Goal: Information Seeking & Learning: Learn about a topic

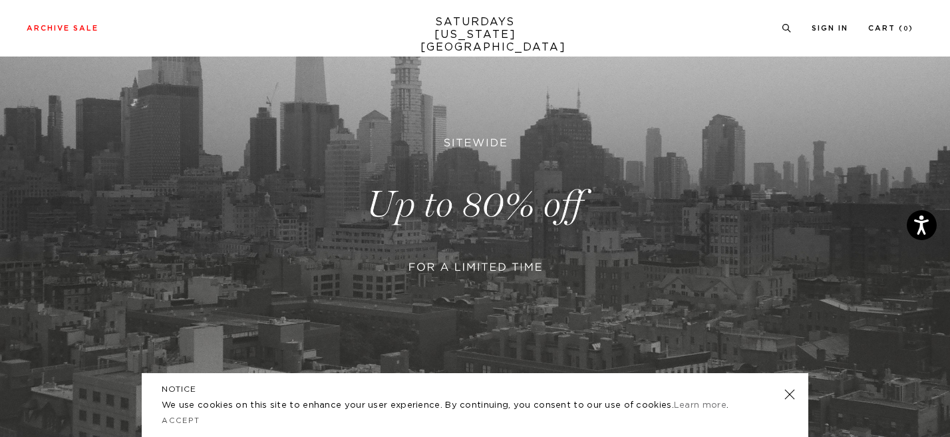
scroll to position [160, 0]
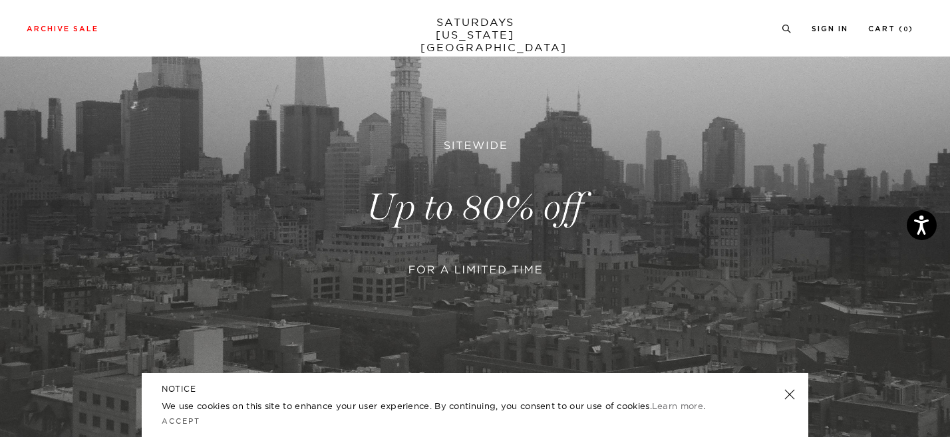
click at [788, 392] on link at bounding box center [789, 394] width 19 height 19
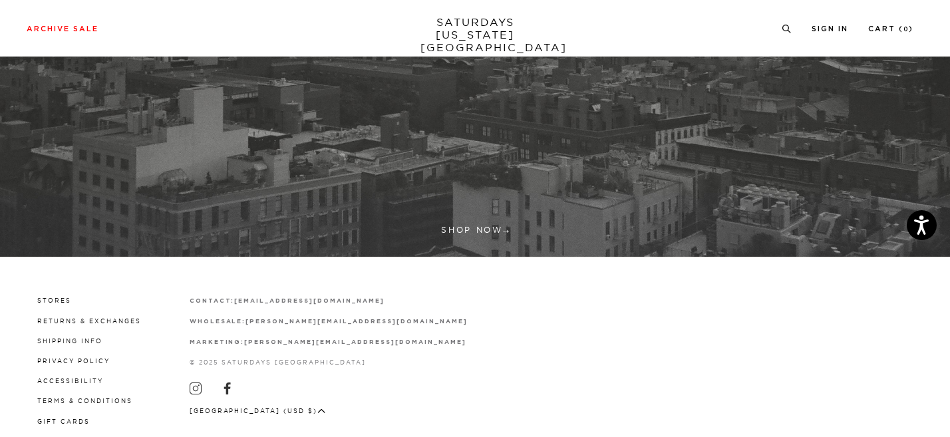
scroll to position [428, 0]
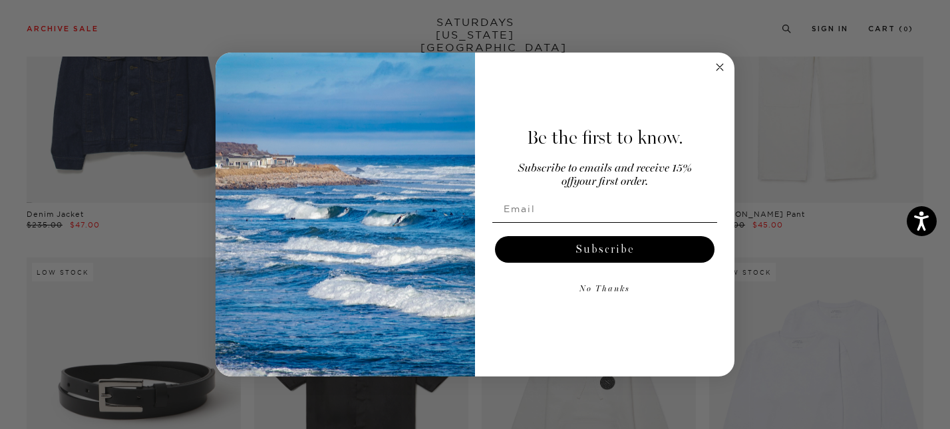
scroll to position [847, 0]
click at [722, 70] on icon "Close dialog" at bounding box center [719, 67] width 7 height 7
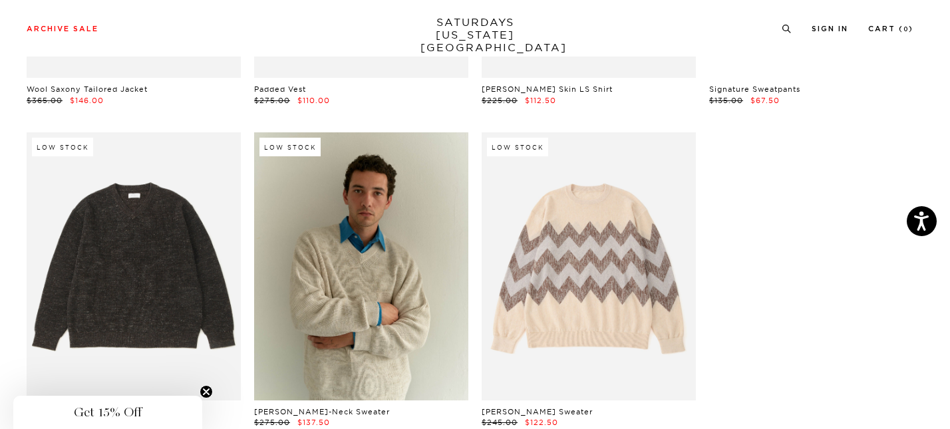
scroll to position [21863, 8]
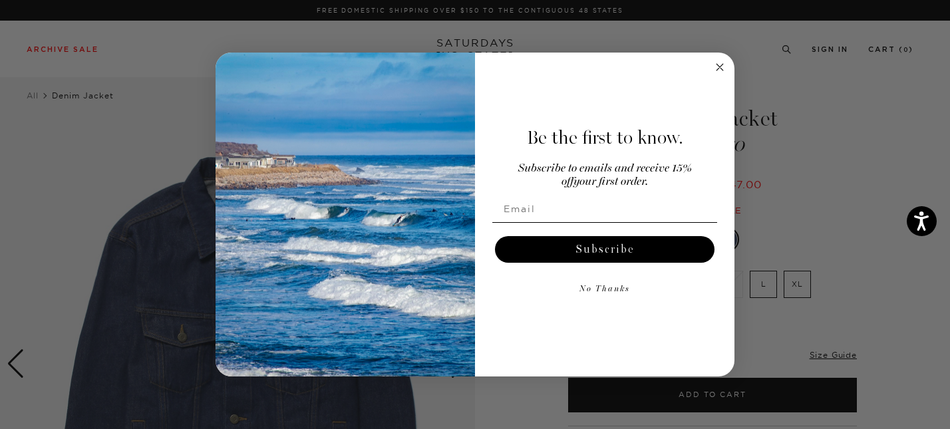
click at [719, 65] on circle "Close dialog" at bounding box center [719, 66] width 15 height 15
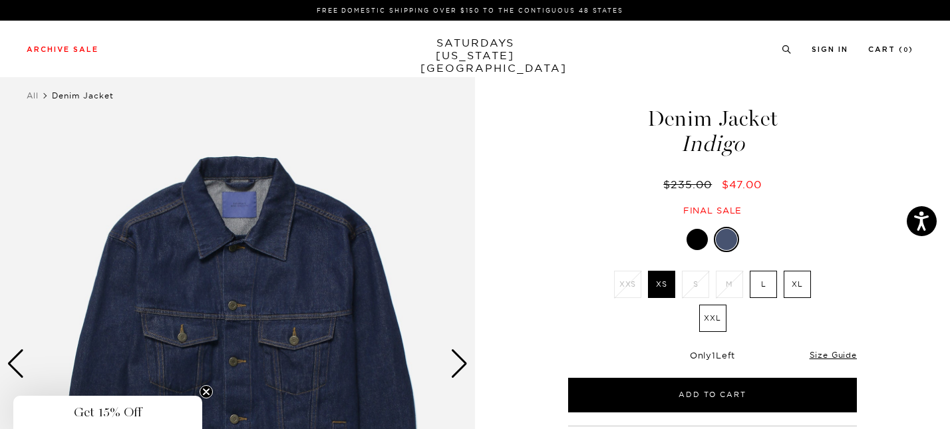
click at [700, 240] on div at bounding box center [696, 239] width 21 height 21
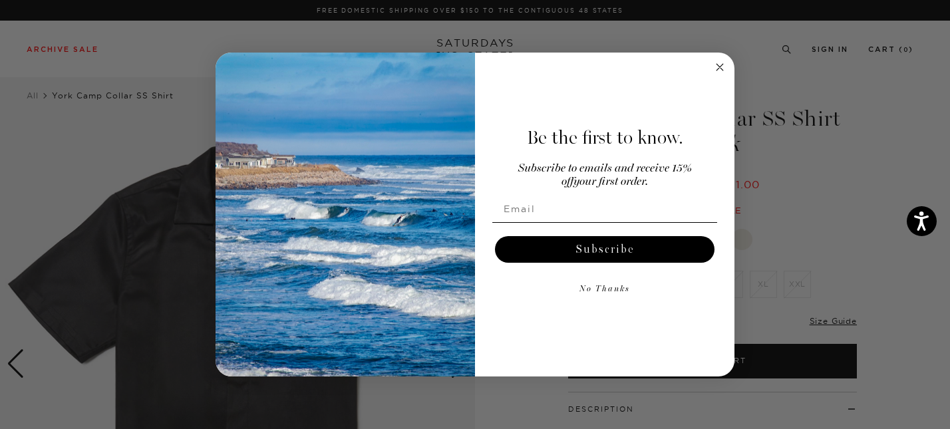
click at [722, 63] on circle "Close dialog" at bounding box center [719, 66] width 15 height 15
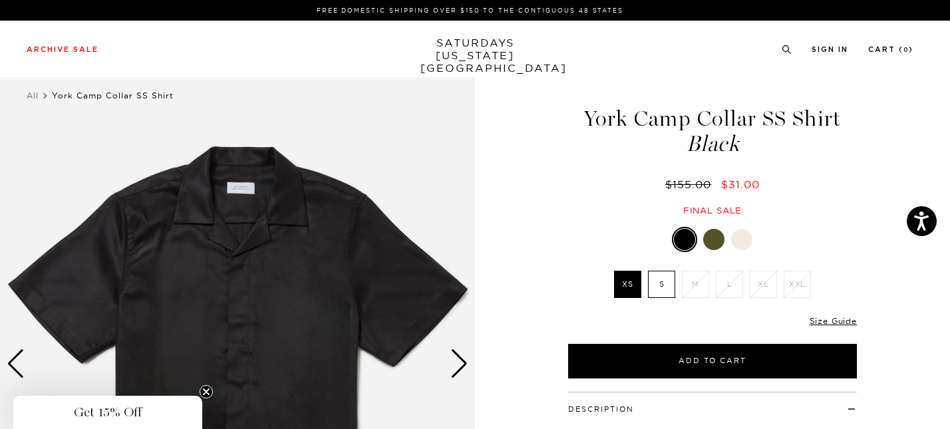
click at [662, 283] on label "S" at bounding box center [661, 284] width 27 height 27
click at [0, 0] on input "S" at bounding box center [0, 0] width 0 height 0
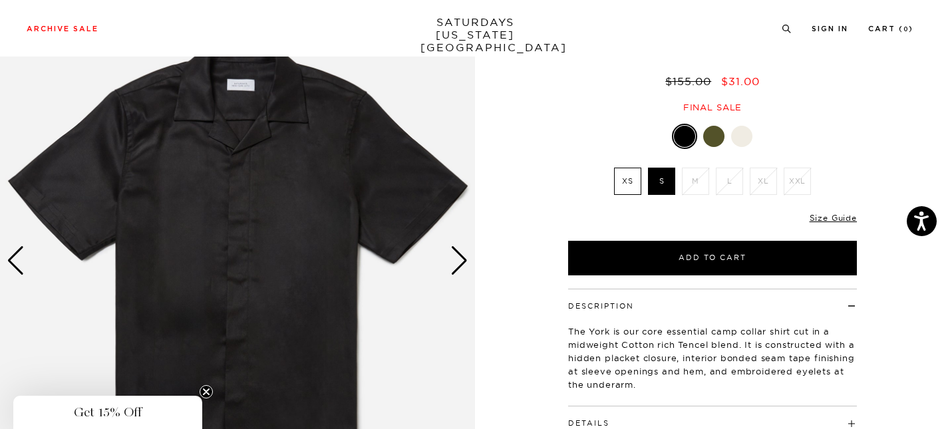
scroll to position [40, 0]
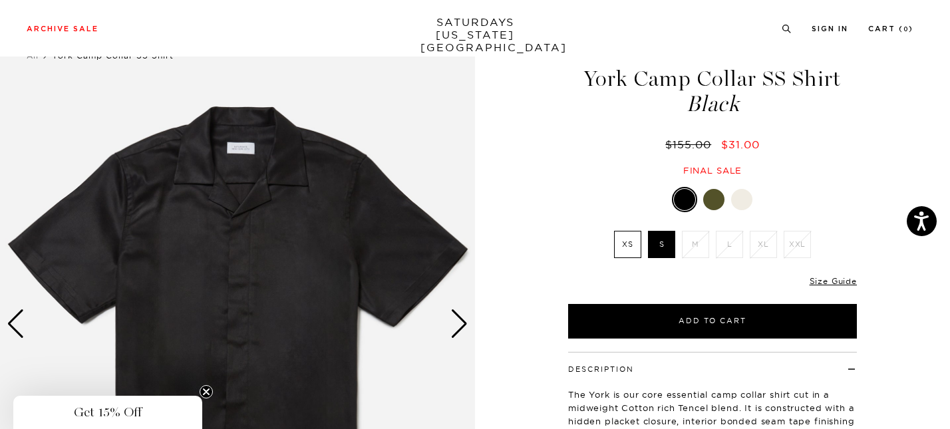
click at [462, 319] on div "Next slide" at bounding box center [459, 323] width 18 height 29
click at [462, 317] on div "Next slide" at bounding box center [459, 323] width 18 height 29
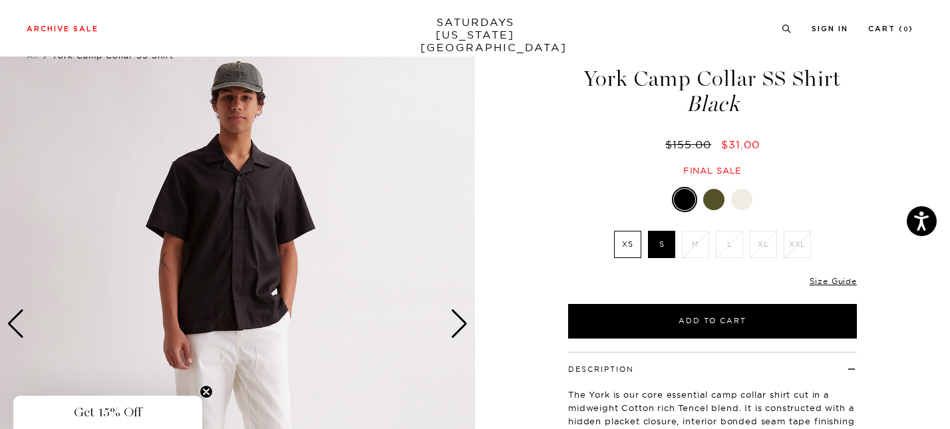
click at [462, 317] on div "Next slide" at bounding box center [459, 323] width 18 height 29
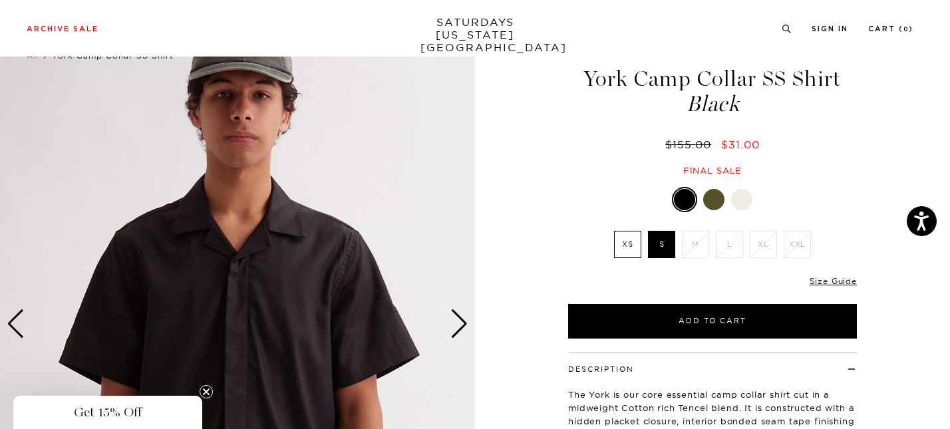
click at [462, 317] on div "Next slide" at bounding box center [459, 323] width 18 height 29
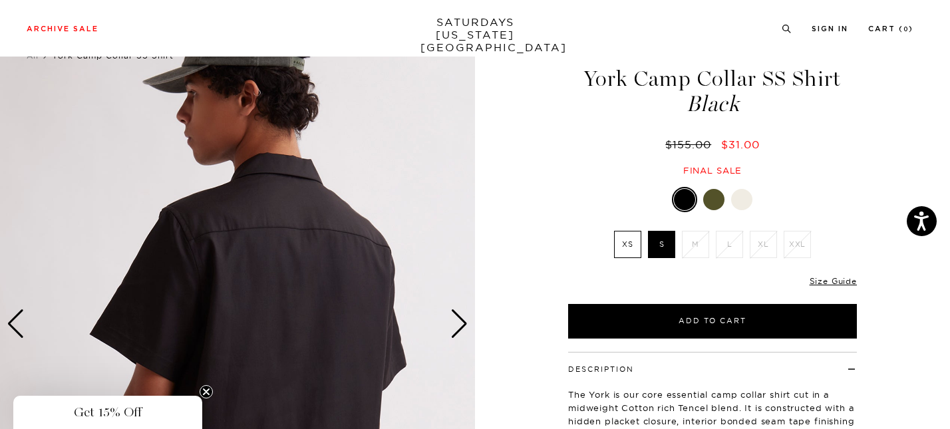
click at [462, 317] on div "Next slide" at bounding box center [459, 323] width 18 height 29
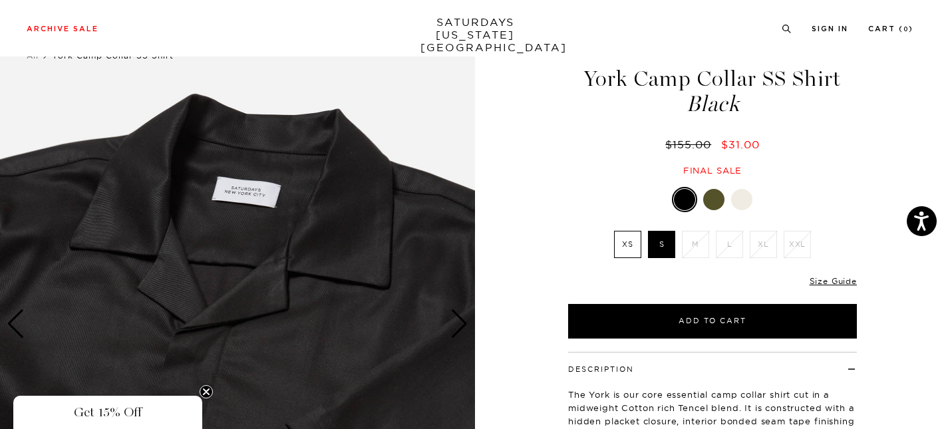
click at [462, 317] on div "Next slide" at bounding box center [459, 323] width 18 height 29
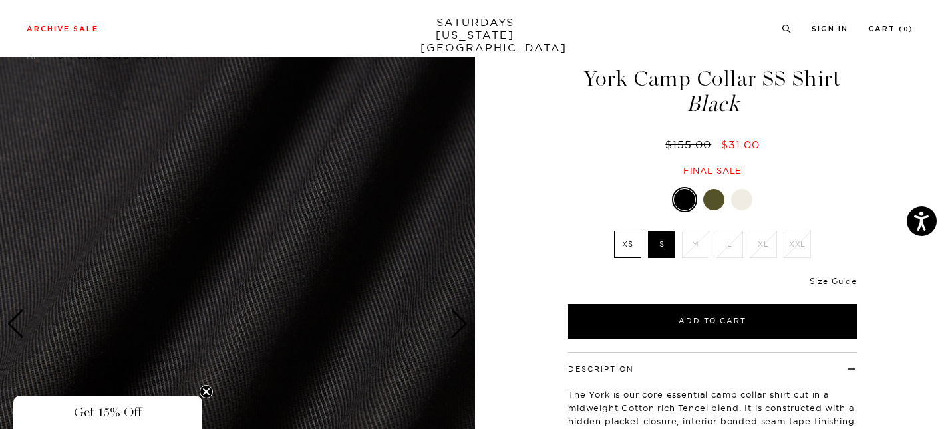
click at [462, 317] on div "Next slide" at bounding box center [459, 323] width 18 height 29
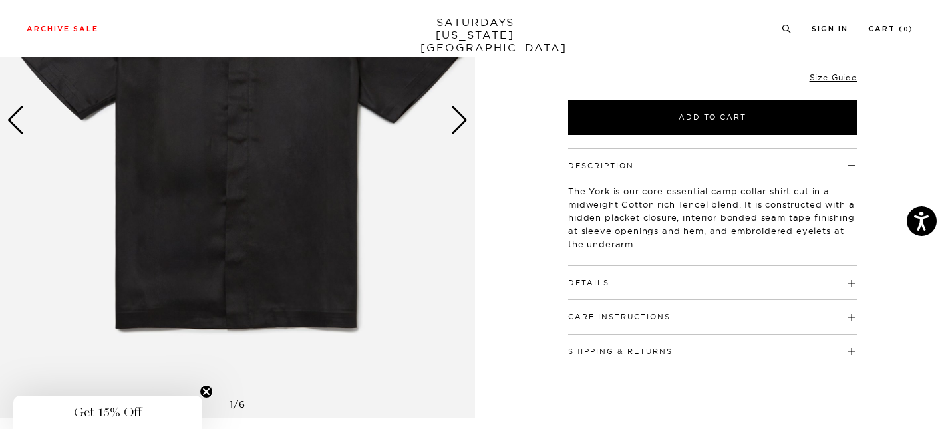
scroll to position [202, 0]
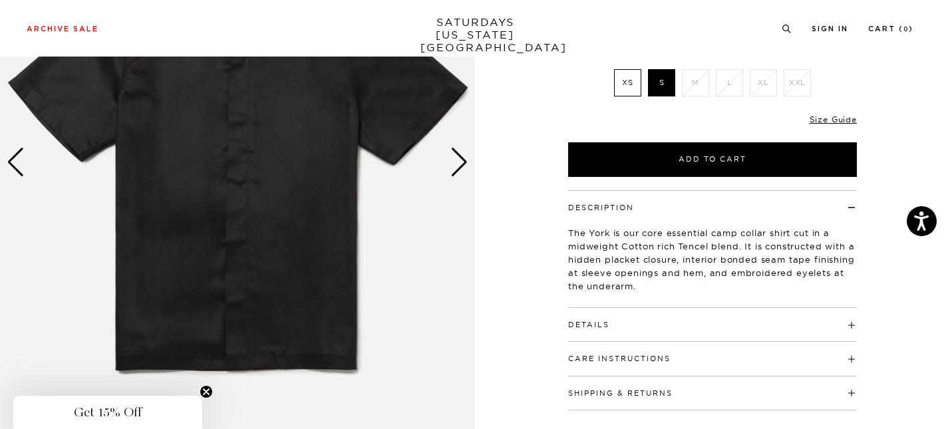
click at [668, 334] on div "Details 65% Cotton, 35% Tencel Open camp collar Standard shirt back yoke Button…" at bounding box center [712, 325] width 289 height 34
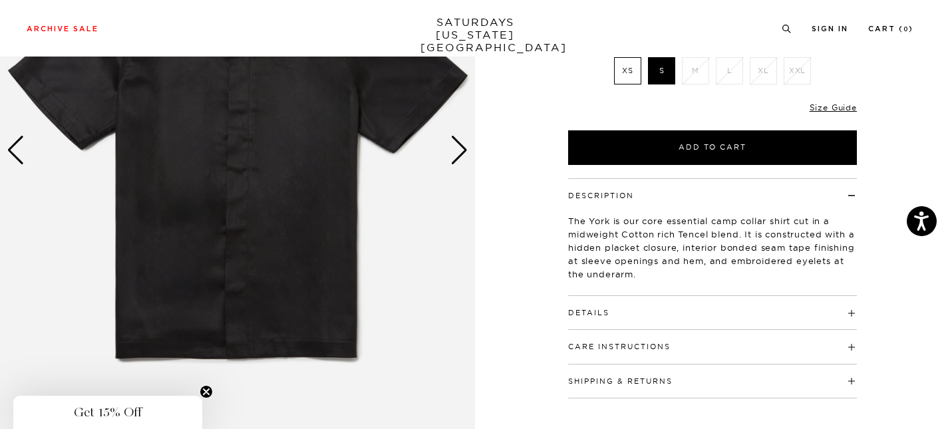
click at [671, 313] on h4 "Details" at bounding box center [712, 307] width 289 height 22
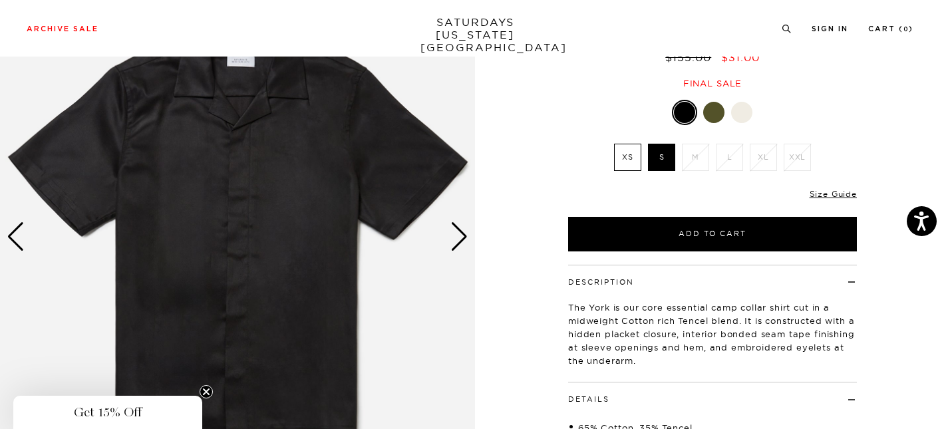
scroll to position [118, 0]
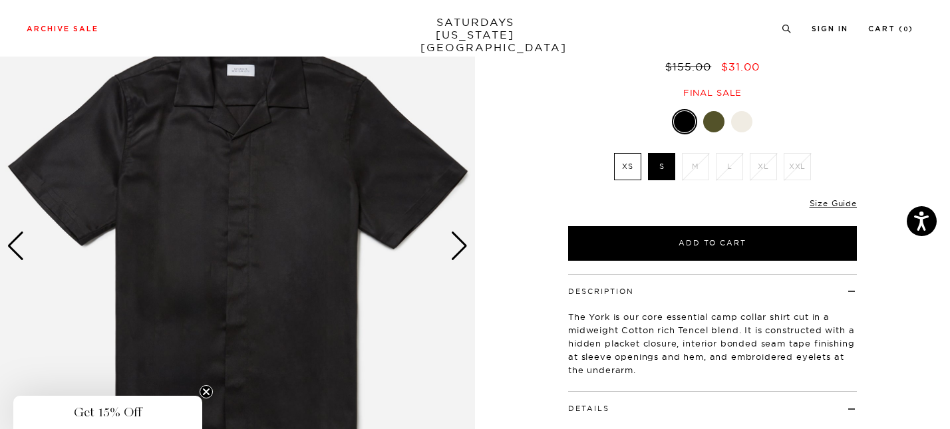
click at [476, 229] on div "1 / 6" at bounding box center [475, 304] width 950 height 711
click at [460, 242] on div "Next slide" at bounding box center [459, 245] width 18 height 29
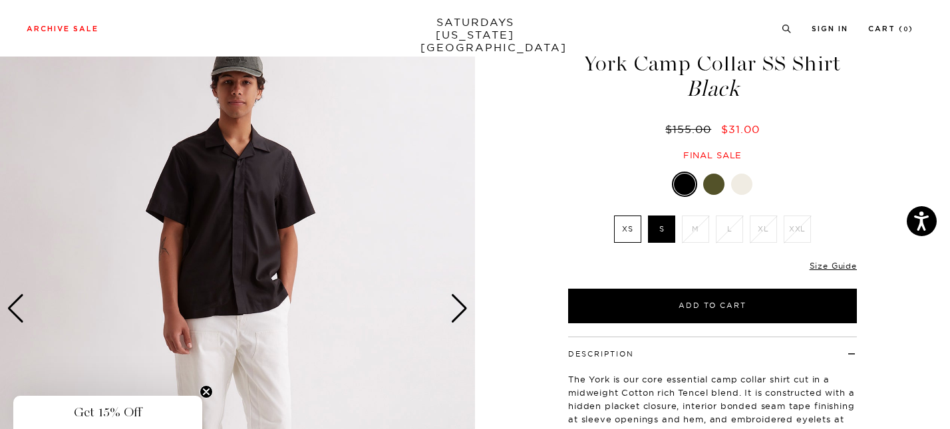
scroll to position [46, 0]
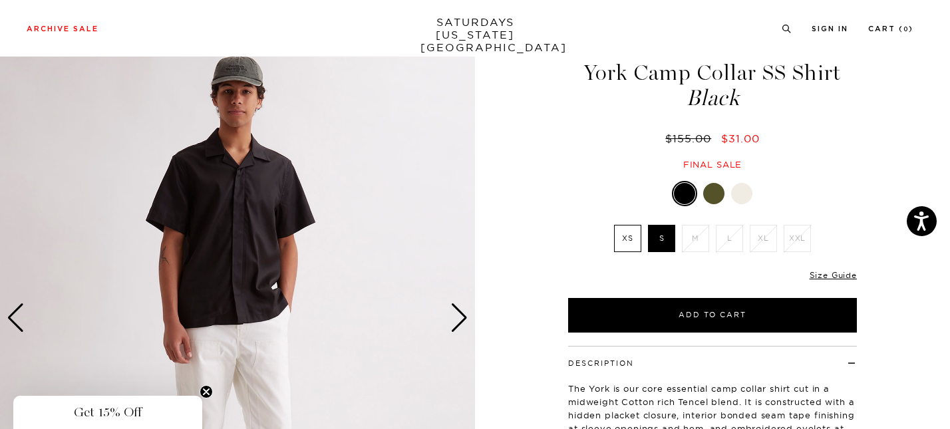
click at [465, 309] on div "Next slide" at bounding box center [459, 317] width 18 height 29
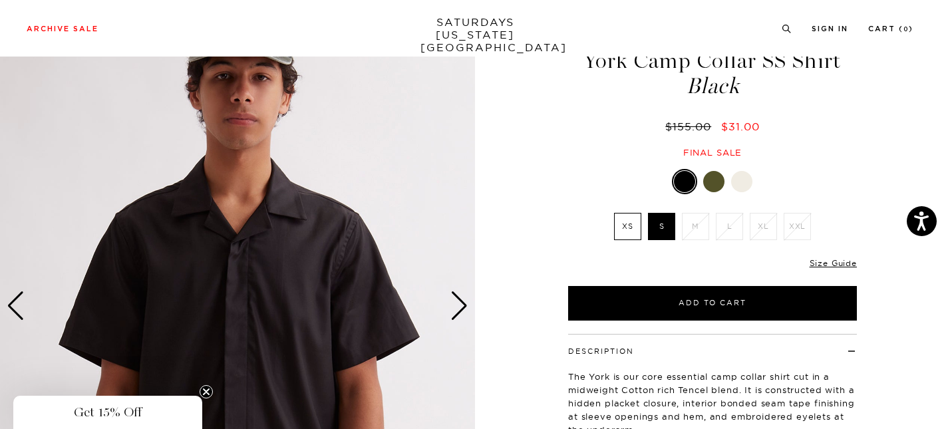
scroll to position [0, 0]
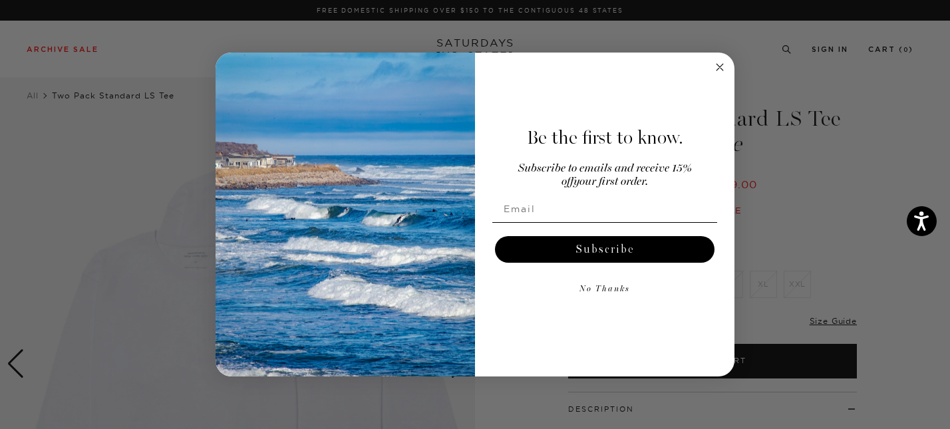
click at [708, 69] on div "Be the first to know. Subscribe to emails and receive 15% off your first order.…" at bounding box center [598, 215] width 246 height 298
click at [720, 69] on icon "Close dialog" at bounding box center [720, 67] width 16 height 16
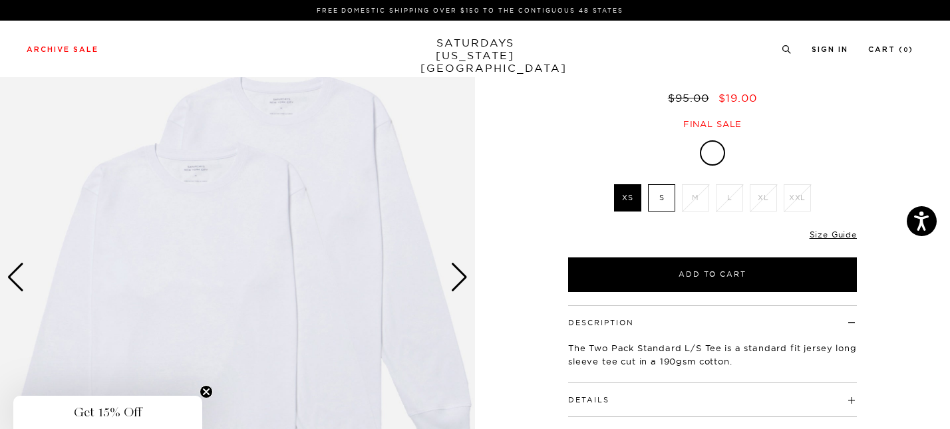
scroll to position [93, 0]
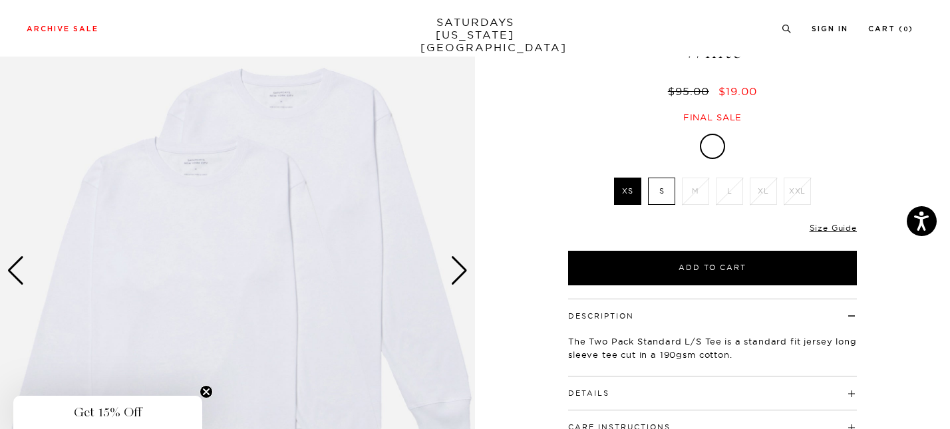
click at [668, 201] on label "S" at bounding box center [661, 191] width 27 height 27
click at [0, 0] on input "S" at bounding box center [0, 0] width 0 height 0
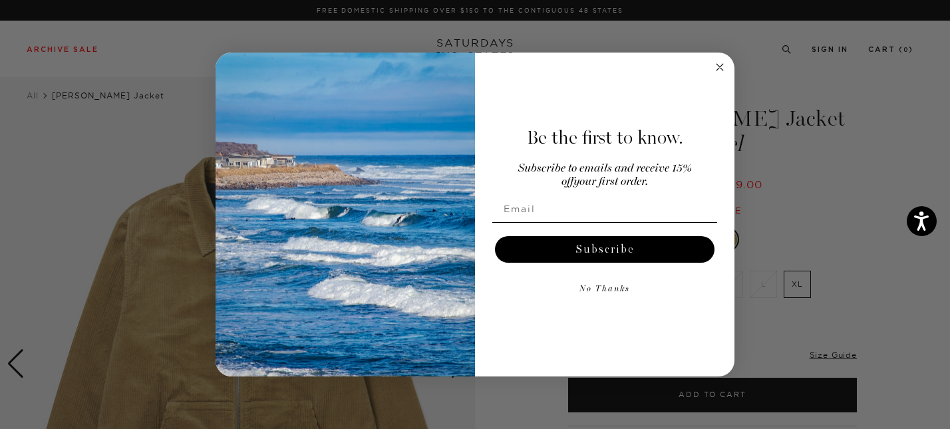
click at [722, 68] on circle "Close dialog" at bounding box center [719, 66] width 15 height 15
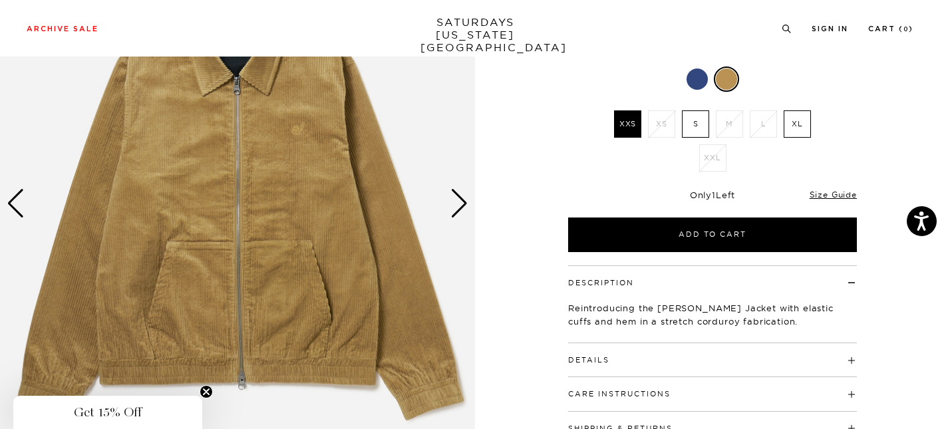
scroll to position [161, 0]
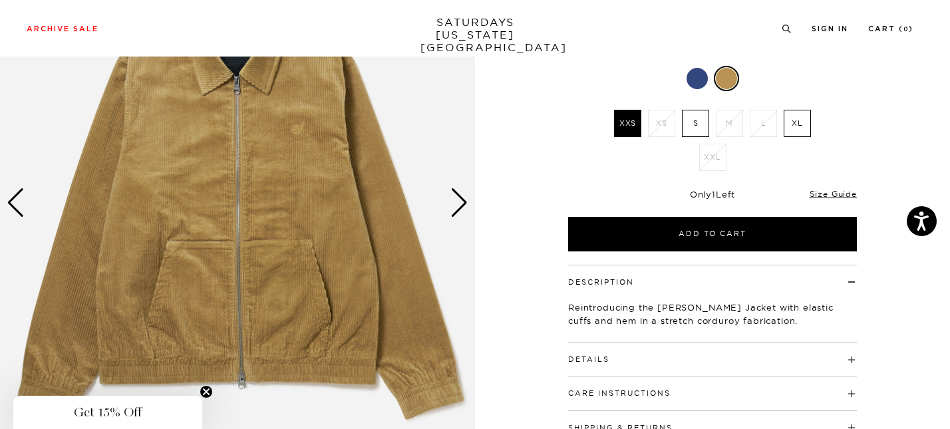
click at [448, 196] on img at bounding box center [237, 203] width 475 height 594
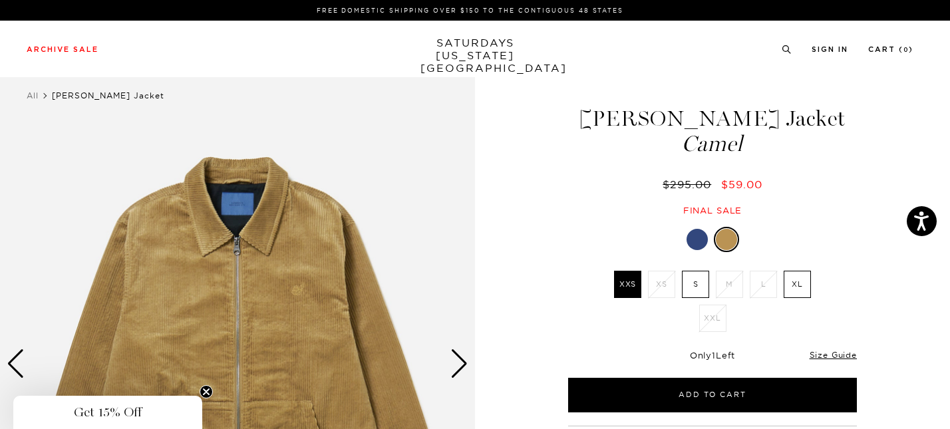
scroll to position [1, 0]
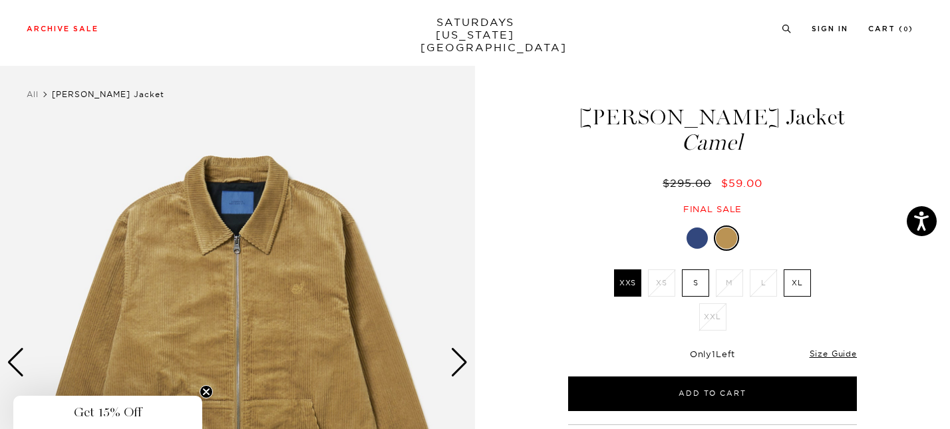
click at [699, 243] on div at bounding box center [696, 237] width 21 height 21
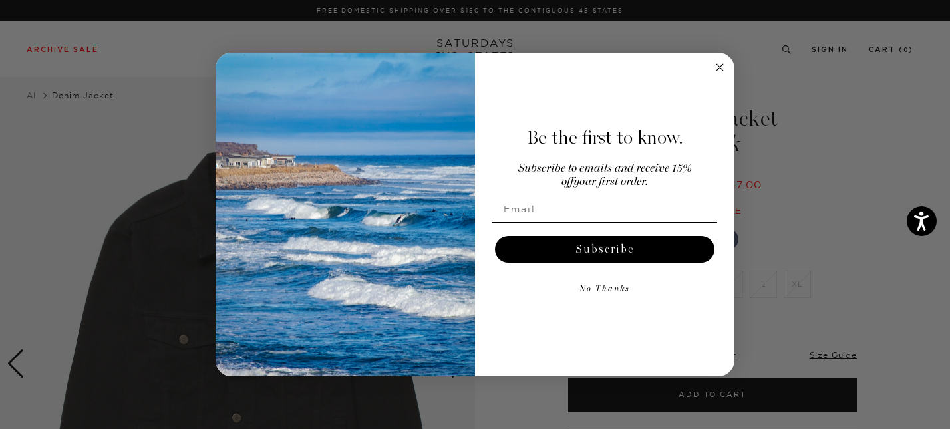
click at [720, 64] on circle "Close dialog" at bounding box center [719, 66] width 15 height 15
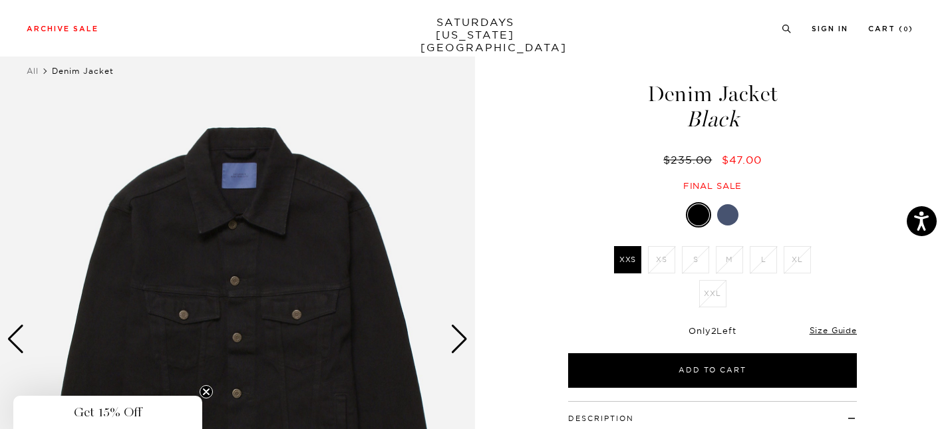
scroll to position [25, 0]
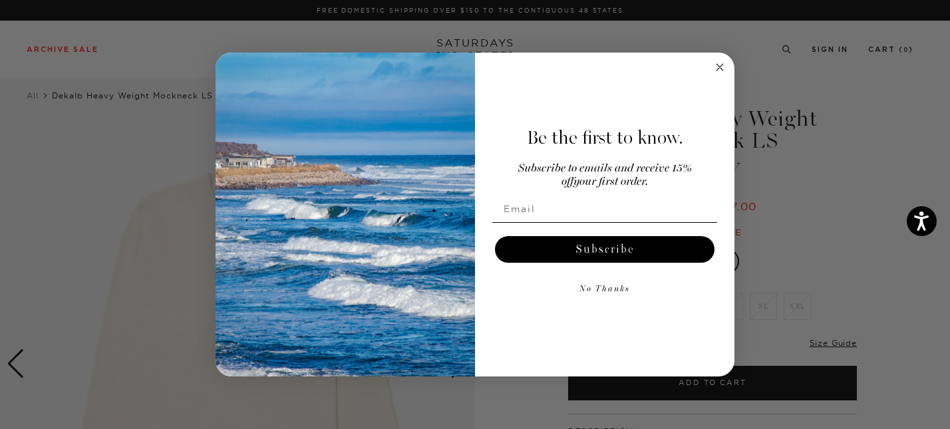
click at [722, 65] on circle "Close dialog" at bounding box center [719, 66] width 15 height 15
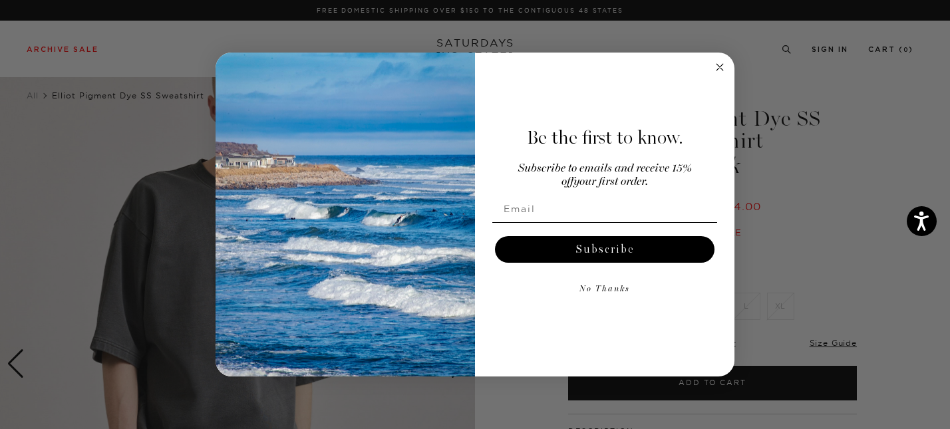
click at [717, 62] on circle "Close dialog" at bounding box center [719, 66] width 15 height 15
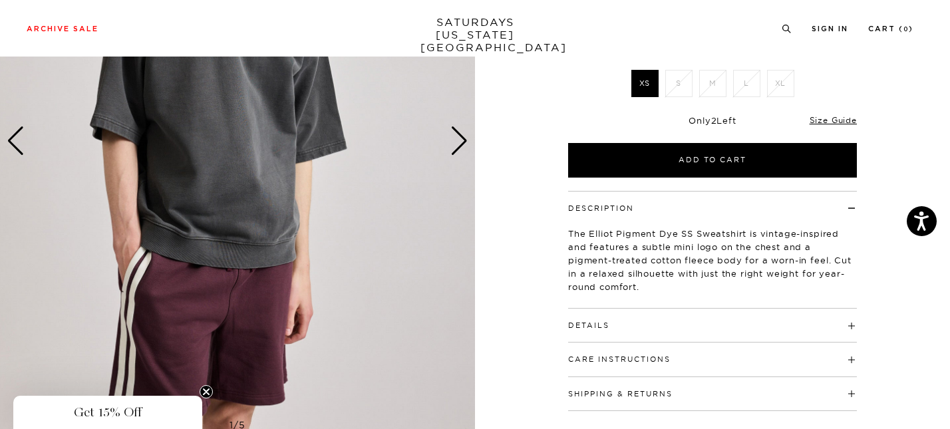
scroll to position [231, 0]
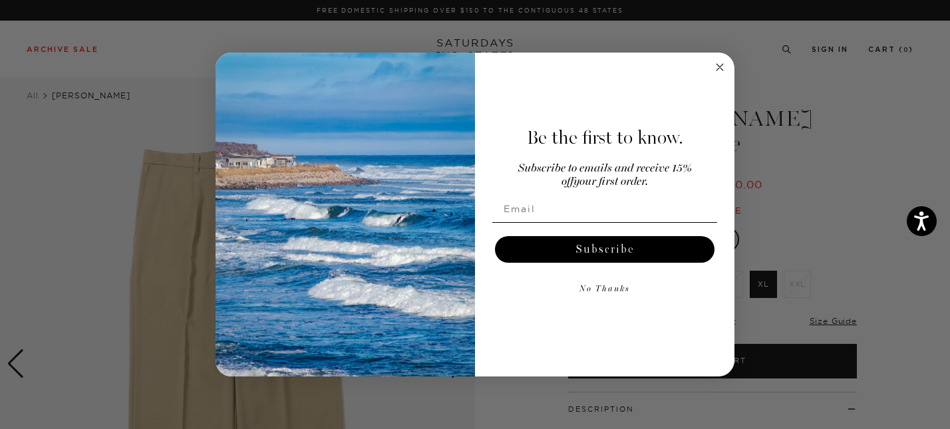
click at [718, 65] on icon "Close dialog" at bounding box center [719, 67] width 7 height 7
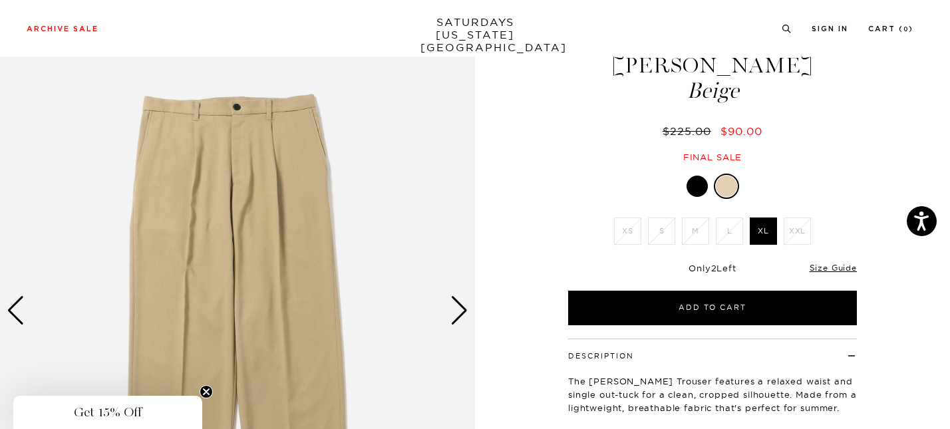
scroll to position [59, 0]
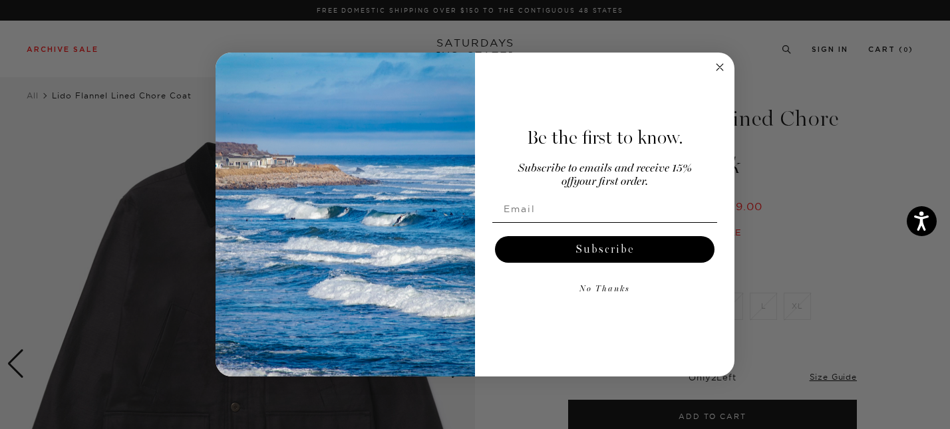
click at [719, 65] on circle "Close dialog" at bounding box center [719, 66] width 15 height 15
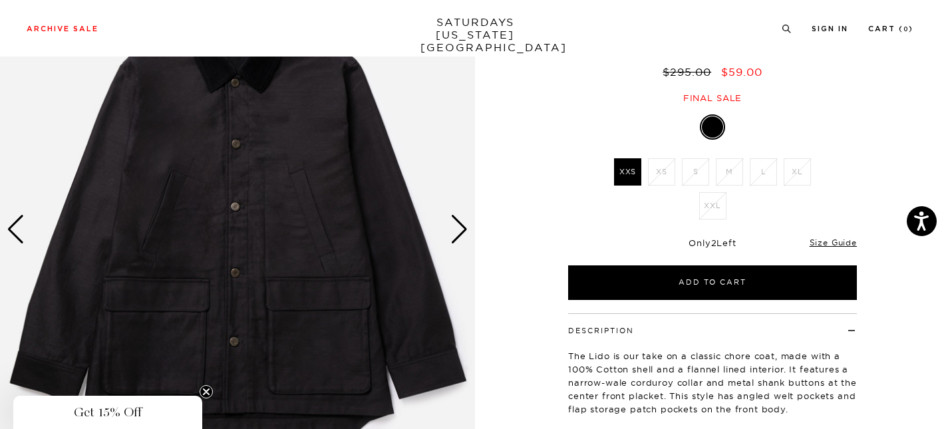
scroll to position [135, 0]
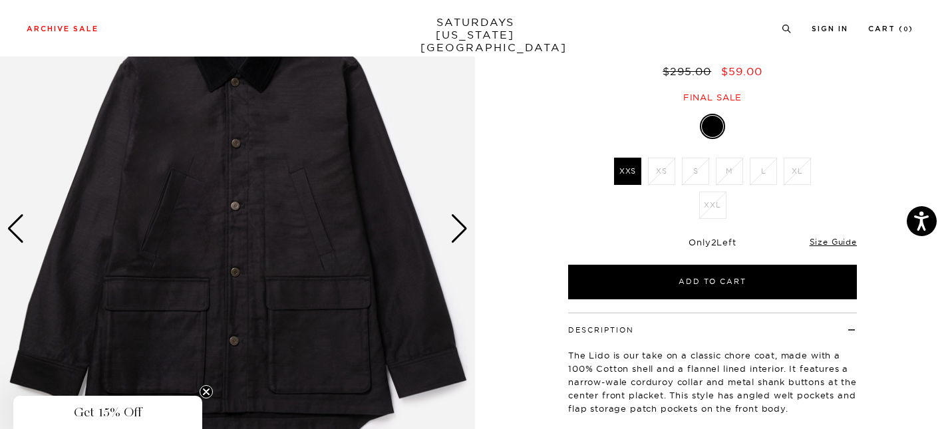
click at [468, 226] on img at bounding box center [237, 229] width 475 height 594
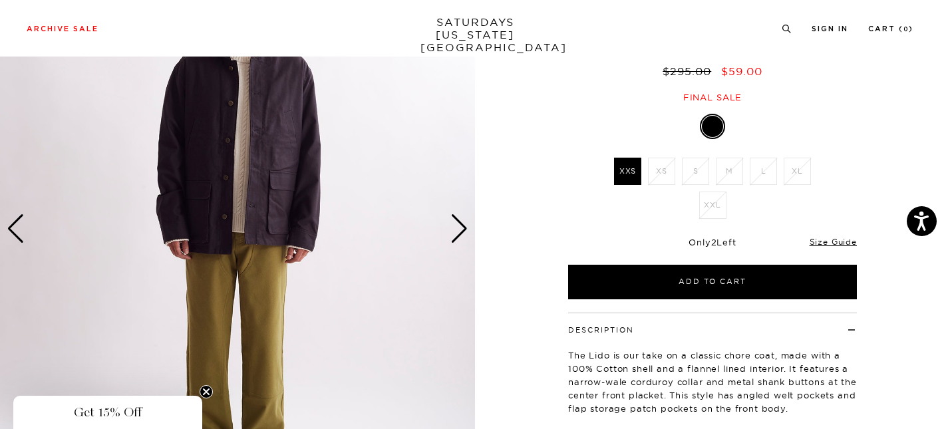
click at [468, 226] on img at bounding box center [237, 229] width 475 height 594
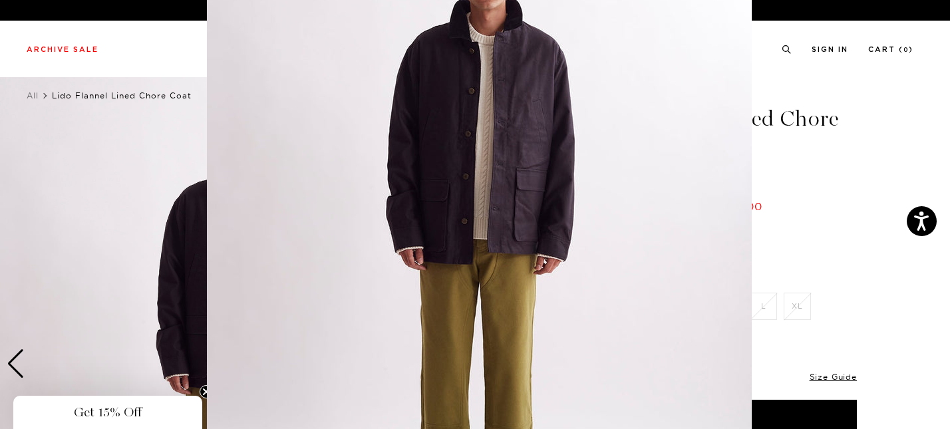
scroll to position [104, 0]
click at [819, 183] on figure at bounding box center [475, 214] width 950 height 429
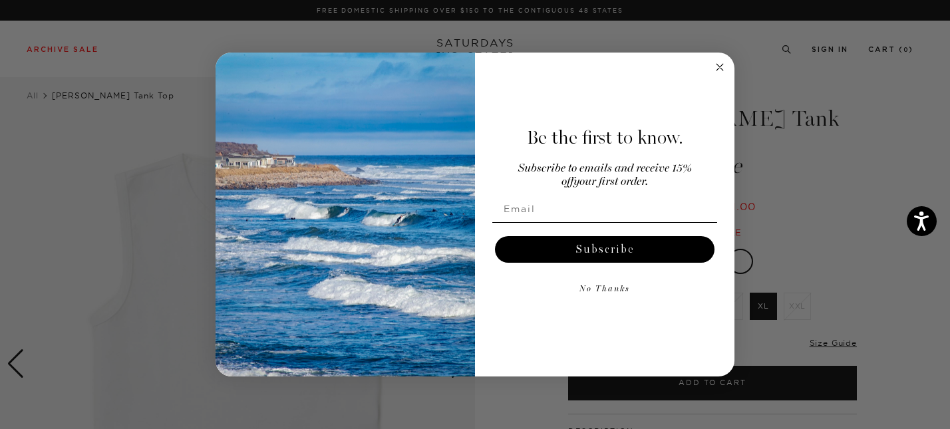
click at [720, 72] on circle "Close dialog" at bounding box center [719, 66] width 15 height 15
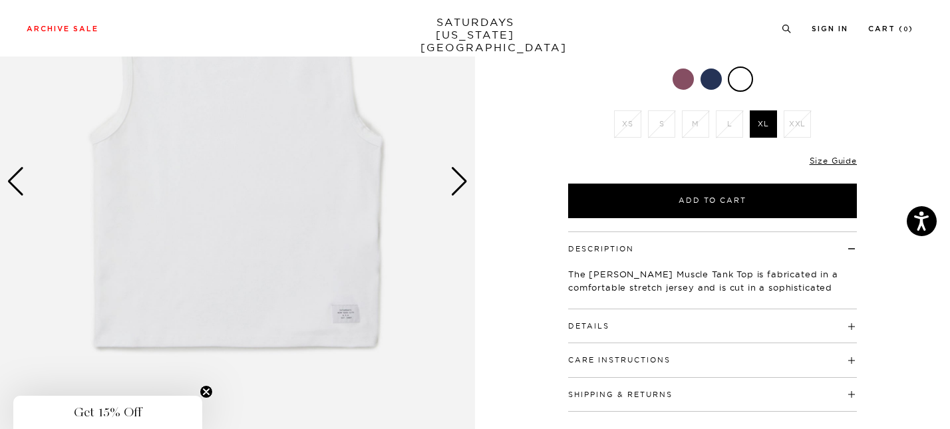
scroll to position [186, 0]
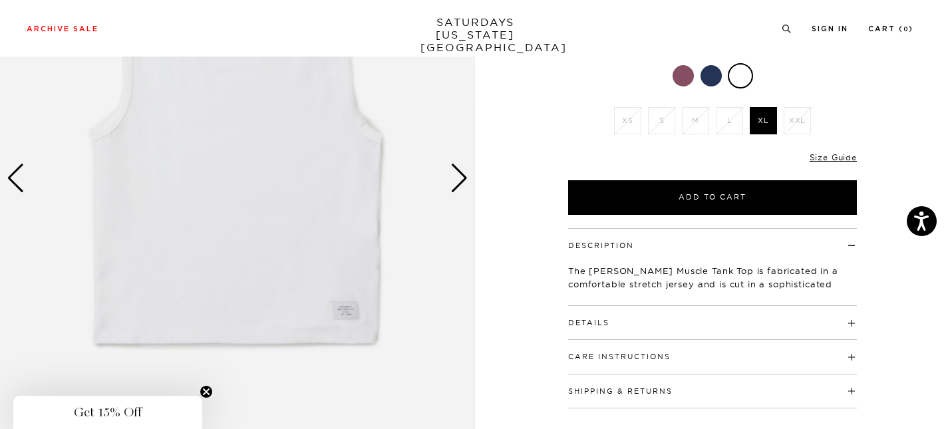
click at [450, 173] on div "1 / 5" at bounding box center [237, 179] width 475 height 594
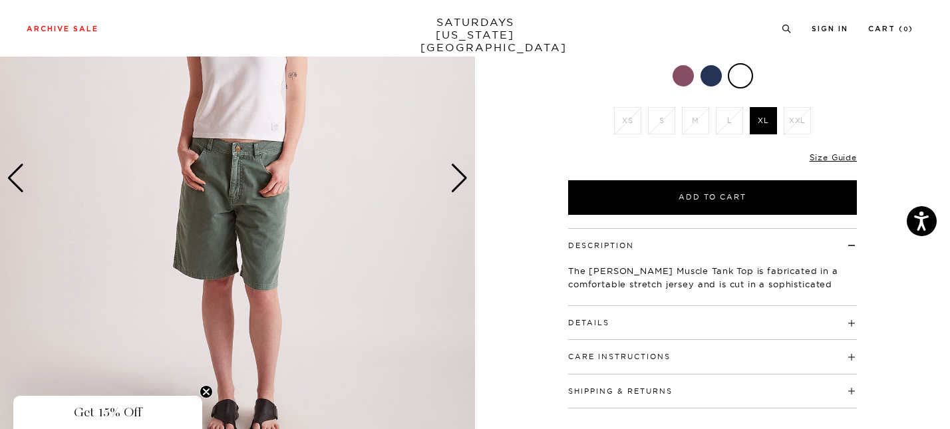
click at [450, 173] on div "Next slide" at bounding box center [459, 178] width 18 height 29
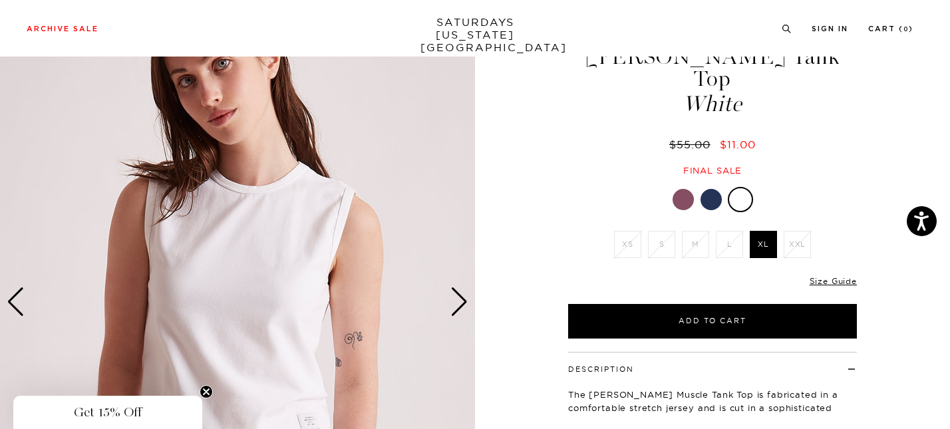
scroll to position [61, 0]
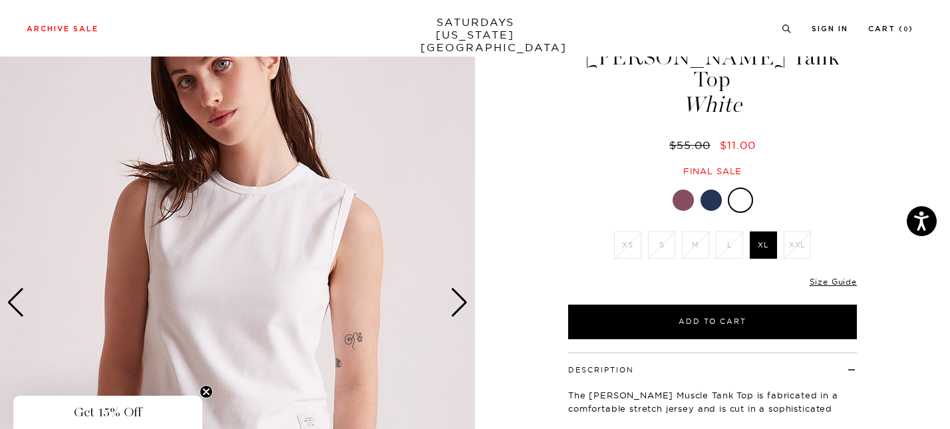
click at [486, 349] on div "3 / 5" at bounding box center [475, 303] width 950 height 594
click at [480, 326] on div "3 / 5" at bounding box center [475, 303] width 950 height 594
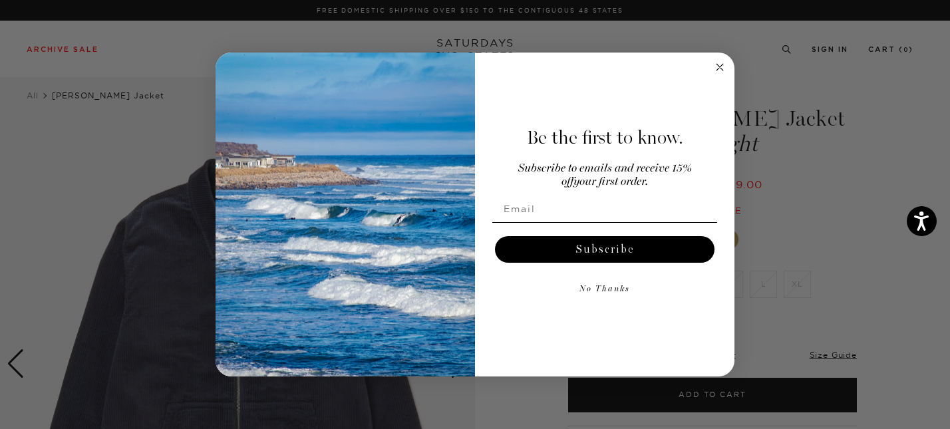
click at [721, 61] on circle "Close dialog" at bounding box center [719, 66] width 15 height 15
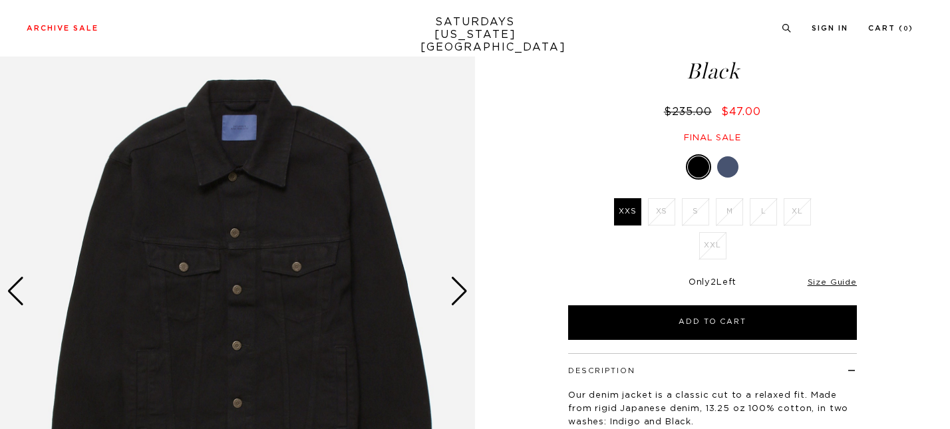
scroll to position [98, 0]
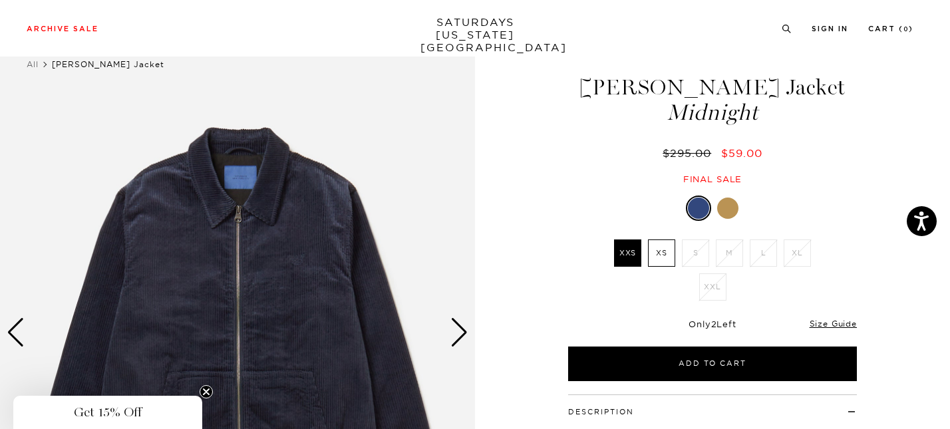
scroll to position [33, 0]
